Goal: Use online tool/utility

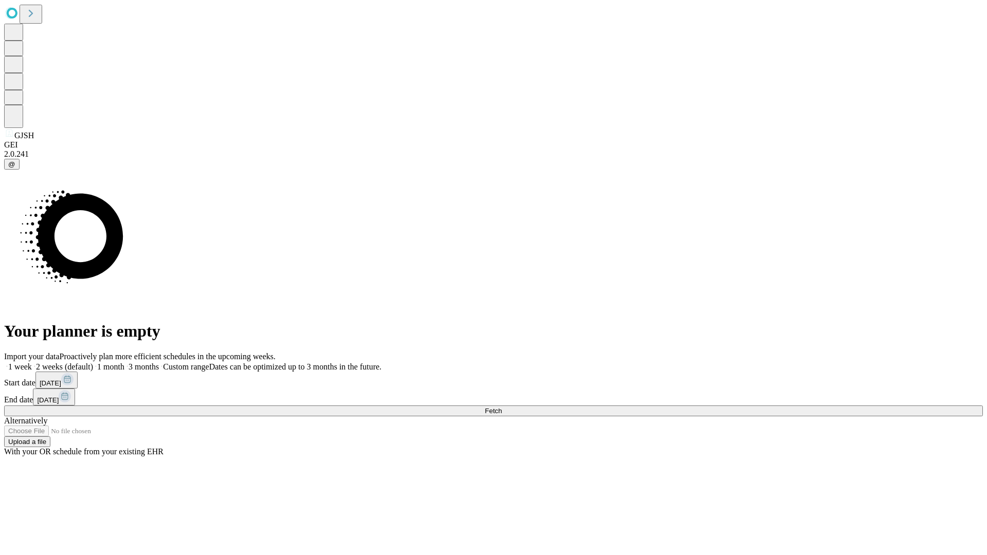
click at [502, 407] on span "Fetch" at bounding box center [493, 411] width 17 height 8
